Goal: Transaction & Acquisition: Purchase product/service

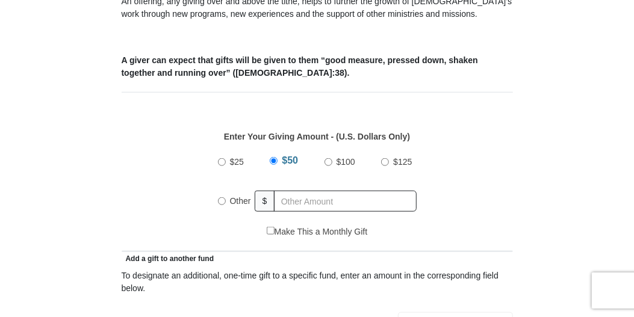
click at [219, 201] on input "Other" at bounding box center [222, 201] width 8 height 8
radio input "true"
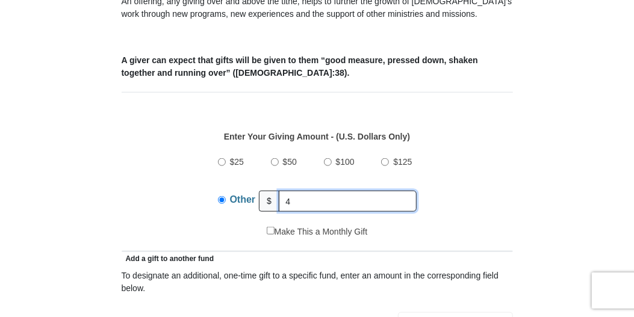
type input "40.00"
type input "Connie"
type input "Heckathorne"
type input "dancon@beamspeed.net"
type input "1770 Silsbee Road"
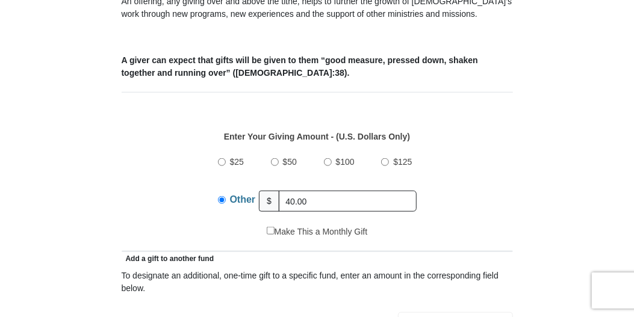
type input "El Centro, CA, 92243"
select select "CA"
type input "92243"
type input "7603531437"
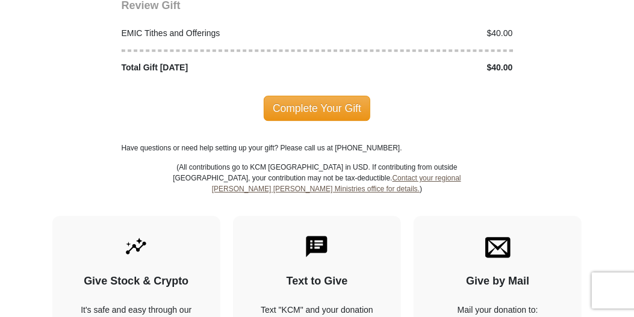
scroll to position [1605, 0]
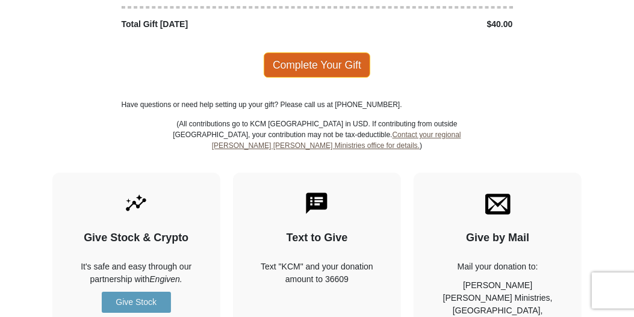
click at [298, 55] on span "Complete Your Gift" at bounding box center [317, 64] width 107 height 25
